Goal: Book appointment/travel/reservation

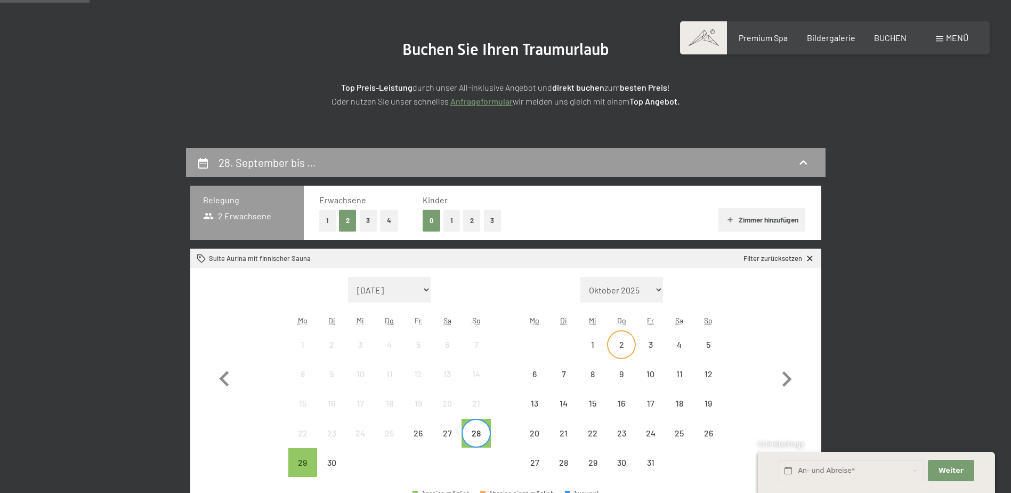
click at [622, 344] on div "2" at bounding box center [621, 353] width 27 height 27
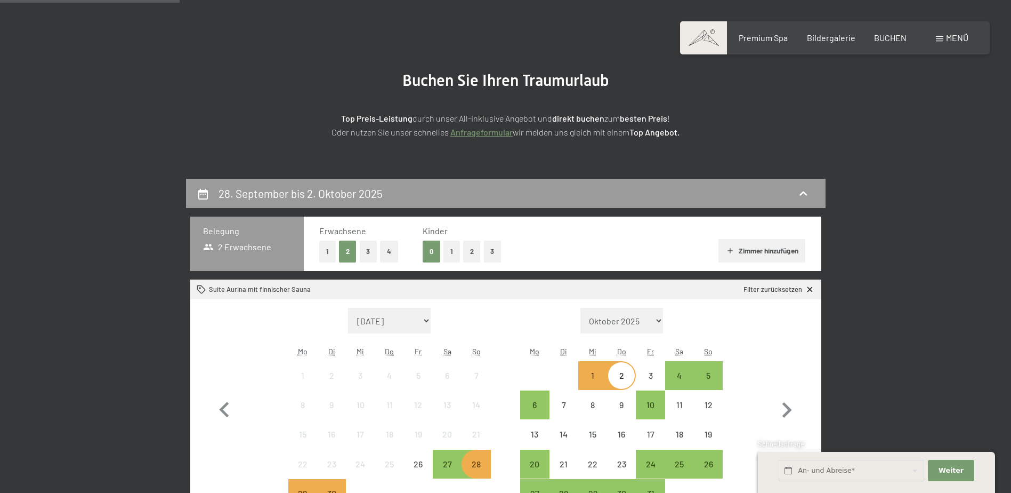
scroll to position [213, 0]
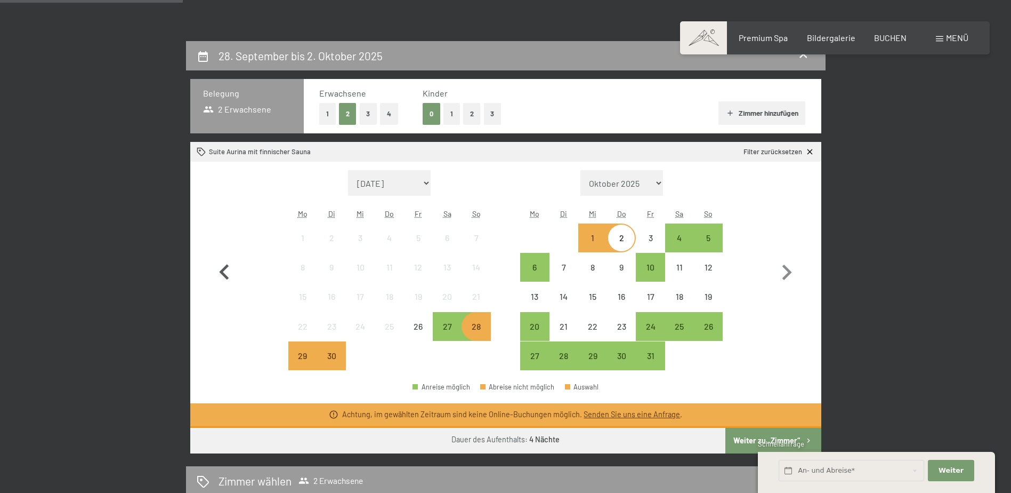
click at [233, 191] on button "button" at bounding box center [224, 270] width 31 height 200
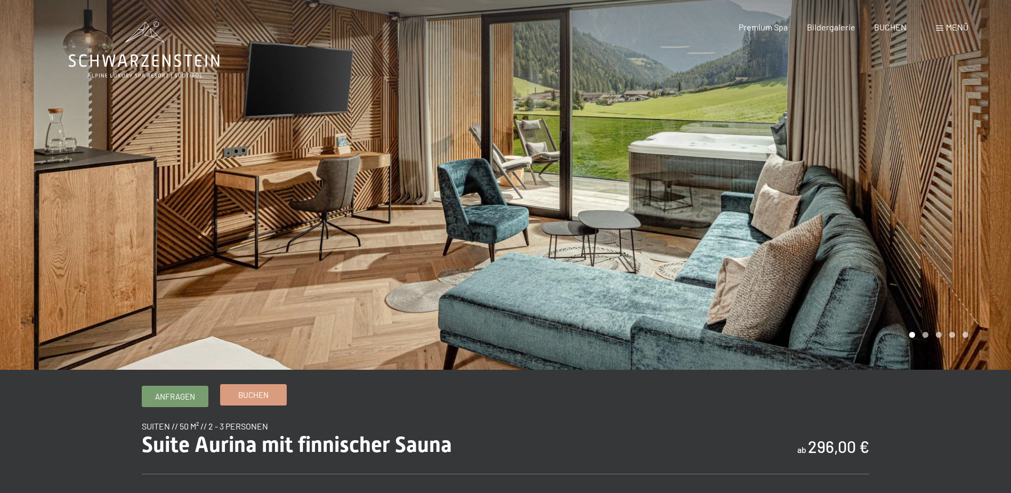
click at [257, 394] on span "Buchen" at bounding box center [253, 394] width 30 height 11
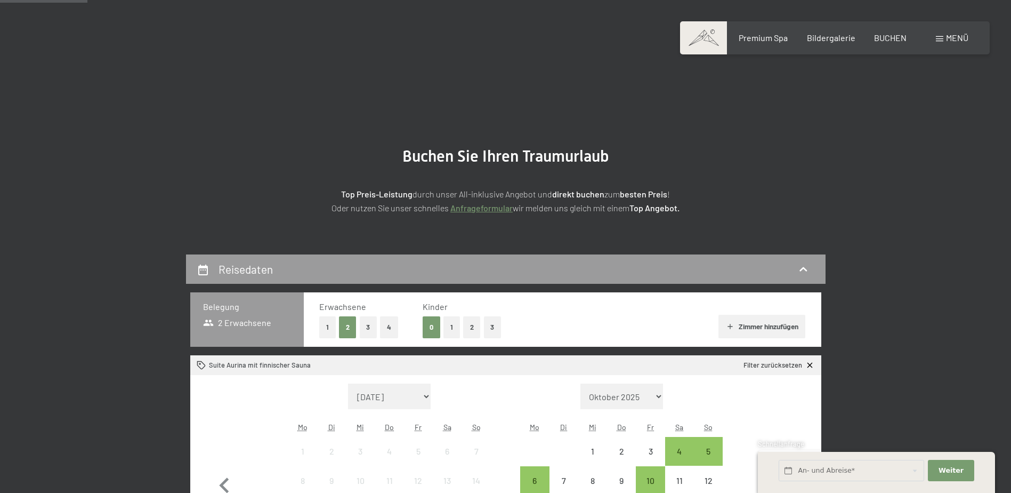
scroll to position [320, 0]
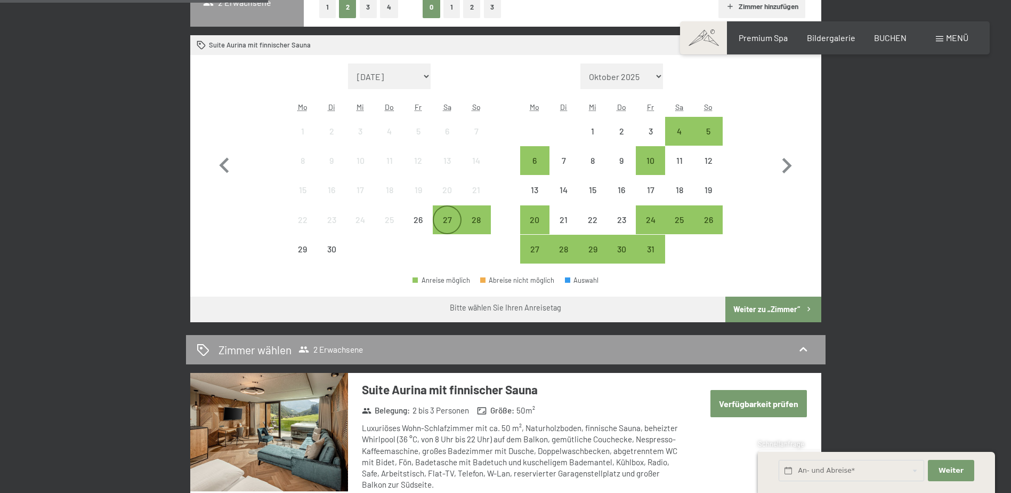
click at [451, 213] on div "27" at bounding box center [447, 219] width 27 height 27
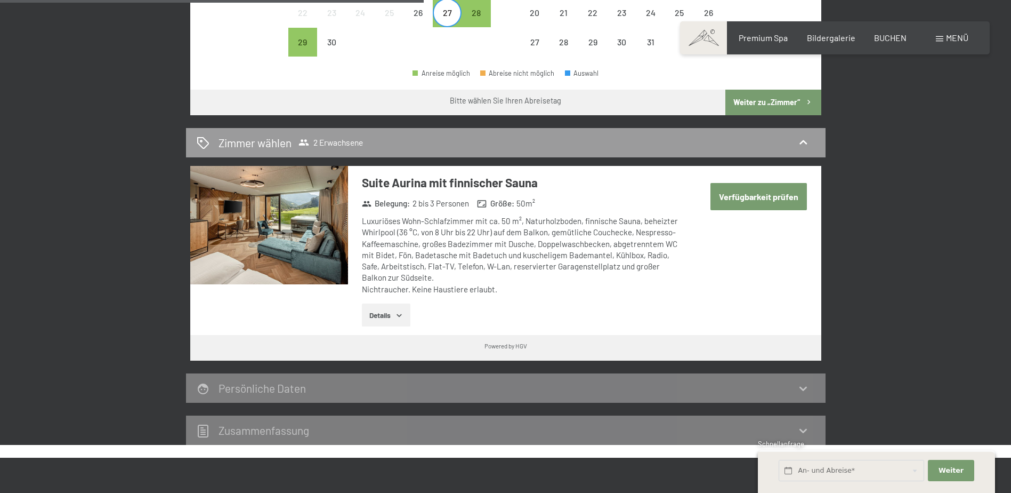
scroll to position [426, 0]
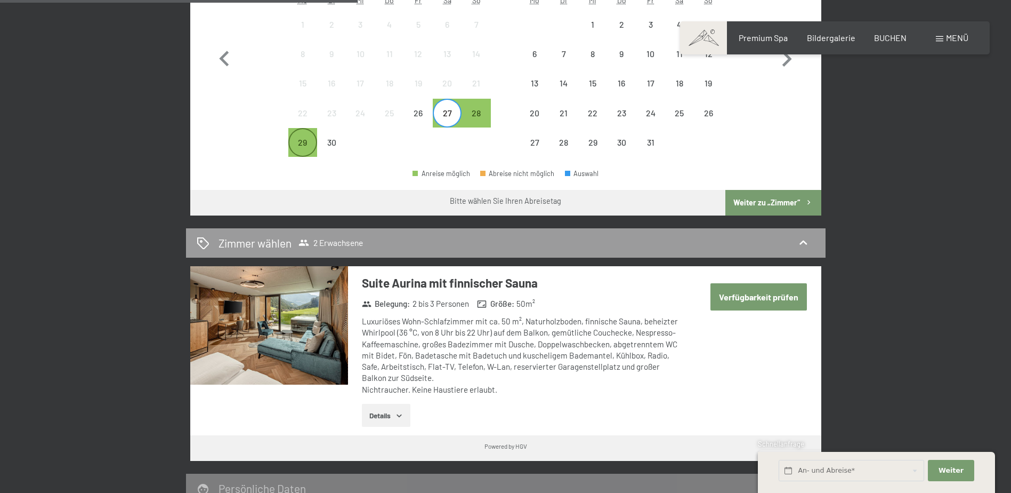
click at [308, 150] on div "29" at bounding box center [302, 151] width 27 height 27
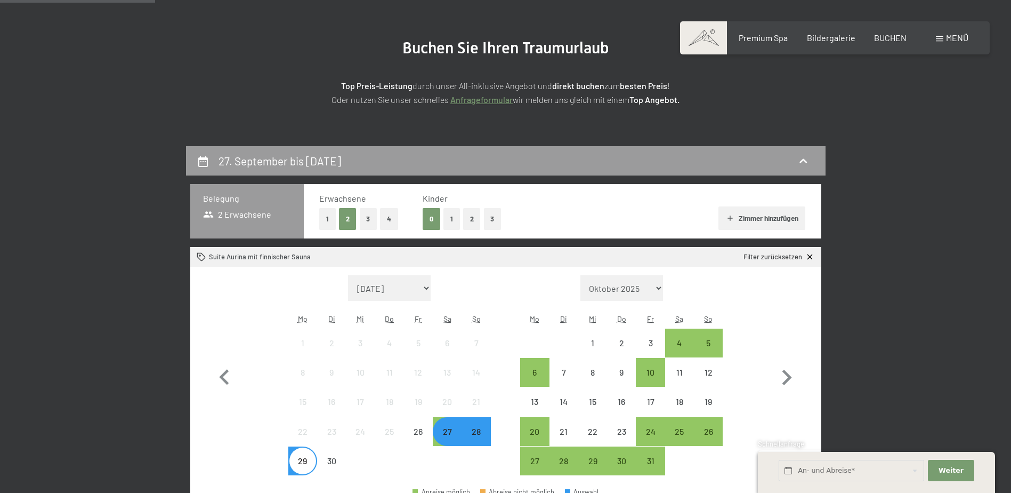
scroll to position [107, 0]
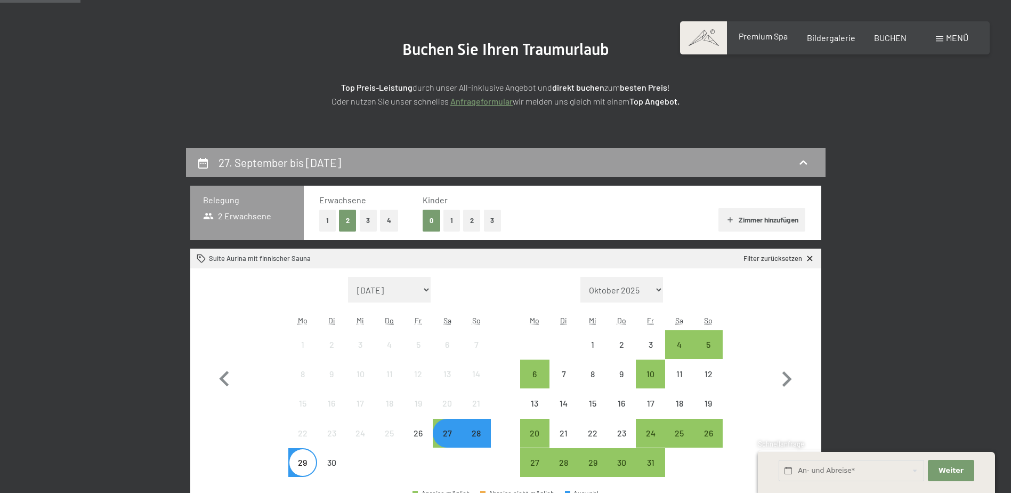
click at [759, 34] on span "Premium Spa" at bounding box center [763, 36] width 49 height 10
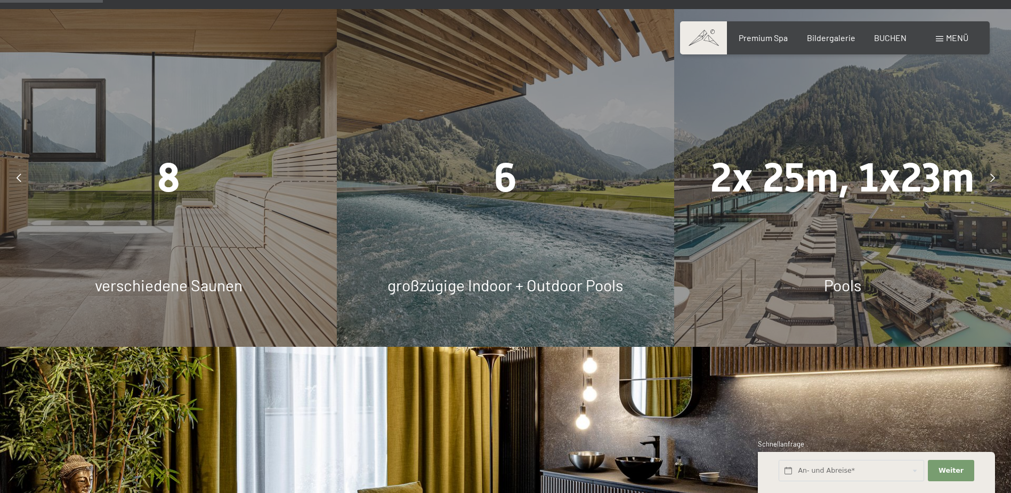
scroll to position [1119, 0]
